Goal: Information Seeking & Learning: Learn about a topic

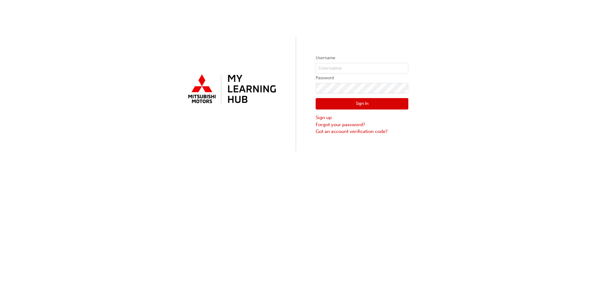
click at [403, 67] on span at bounding box center [405, 68] width 5 height 5
type input "29817"
click at [372, 104] on button "Sign In" at bounding box center [362, 104] width 93 height 12
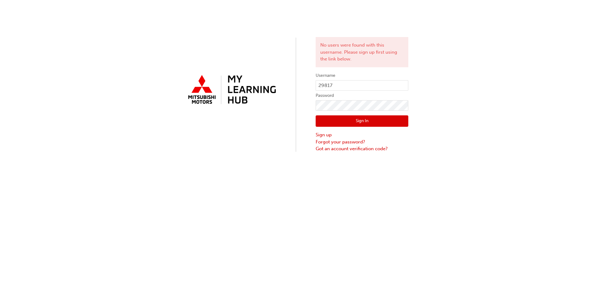
click at [404, 87] on span at bounding box center [405, 85] width 5 height 5
type input "[PERSON_NAME][EMAIL_ADDRESS][PERSON_NAME][DOMAIN_NAME]"
click at [358, 122] on button "Sign In" at bounding box center [362, 122] width 93 height 12
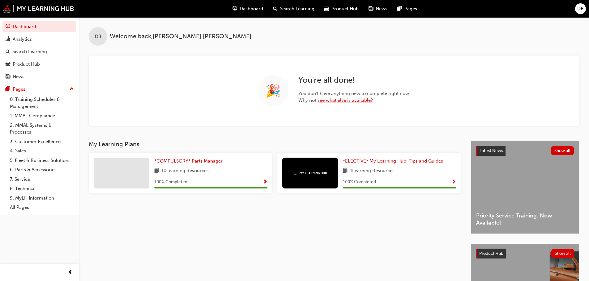
click at [328, 99] on link "see what else is available?" at bounding box center [344, 101] width 55 height 6
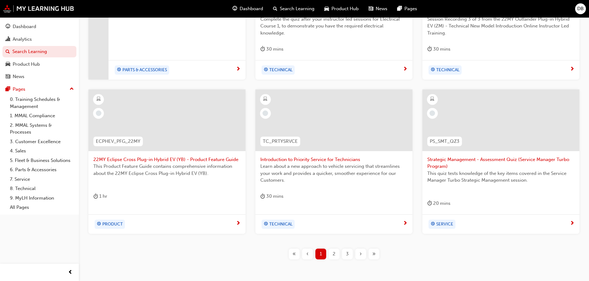
scroll to position [236, 0]
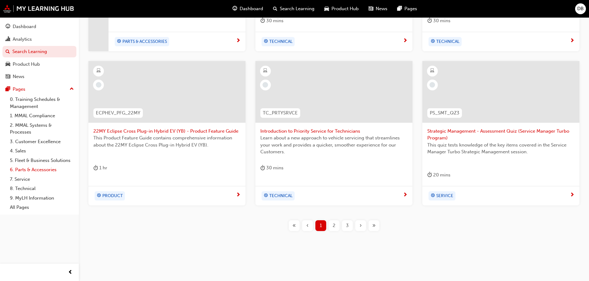
click at [43, 169] on link "6. Parts & Accessories" at bounding box center [41, 170] width 69 height 10
